Goal: Navigation & Orientation: Find specific page/section

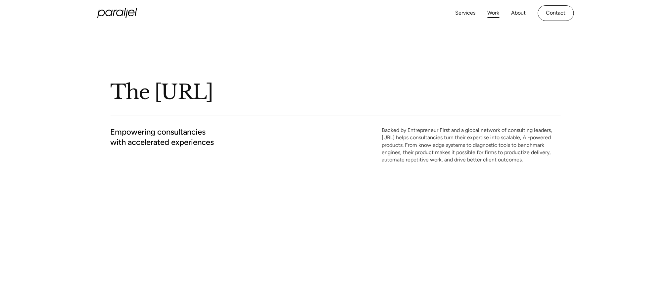
click at [489, 10] on link "Work" at bounding box center [494, 13] width 12 height 10
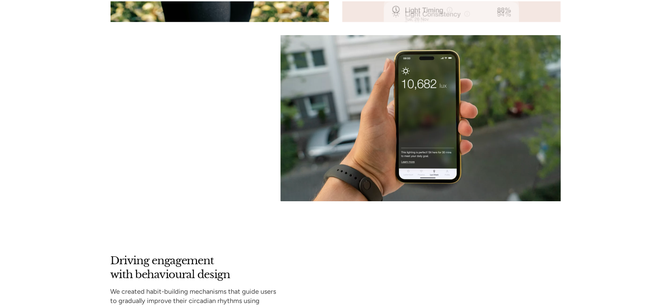
click at [165, 115] on div at bounding box center [336, 11] width 450 height 380
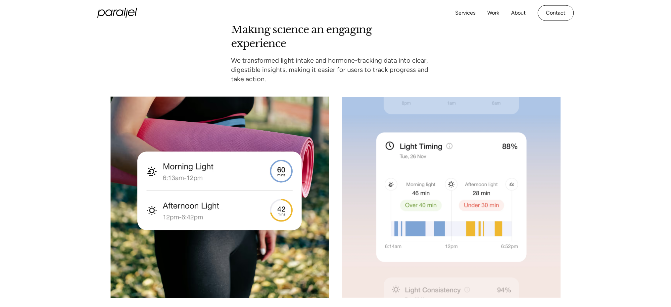
scroll to position [2184, 0]
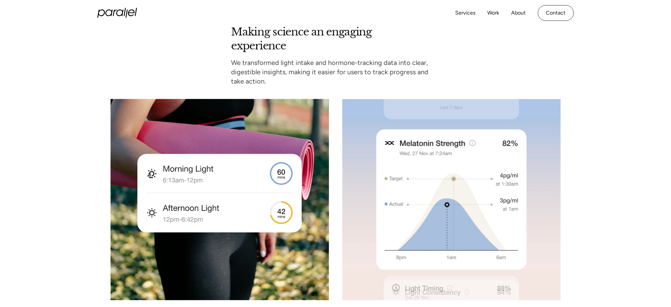
click at [504, 52] on div "Making science an engaging experience We transformed light intake and hormone-t…" at bounding box center [336, 252] width 450 height 454
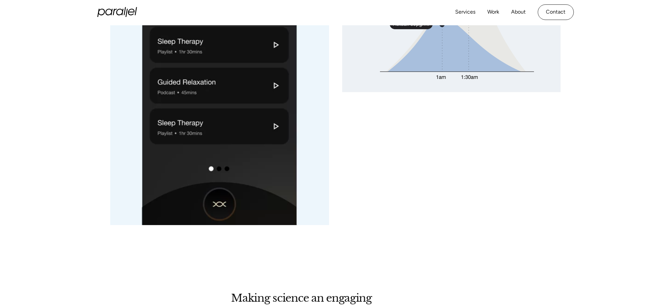
scroll to position [1895, 0]
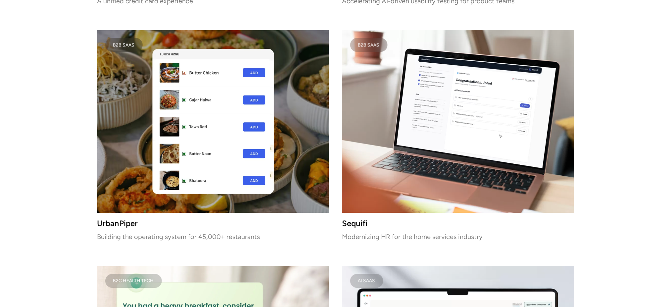
scroll to position [1396, 0]
click at [460, 131] on video at bounding box center [458, 120] width 232 height 183
